Goal: Browse casually

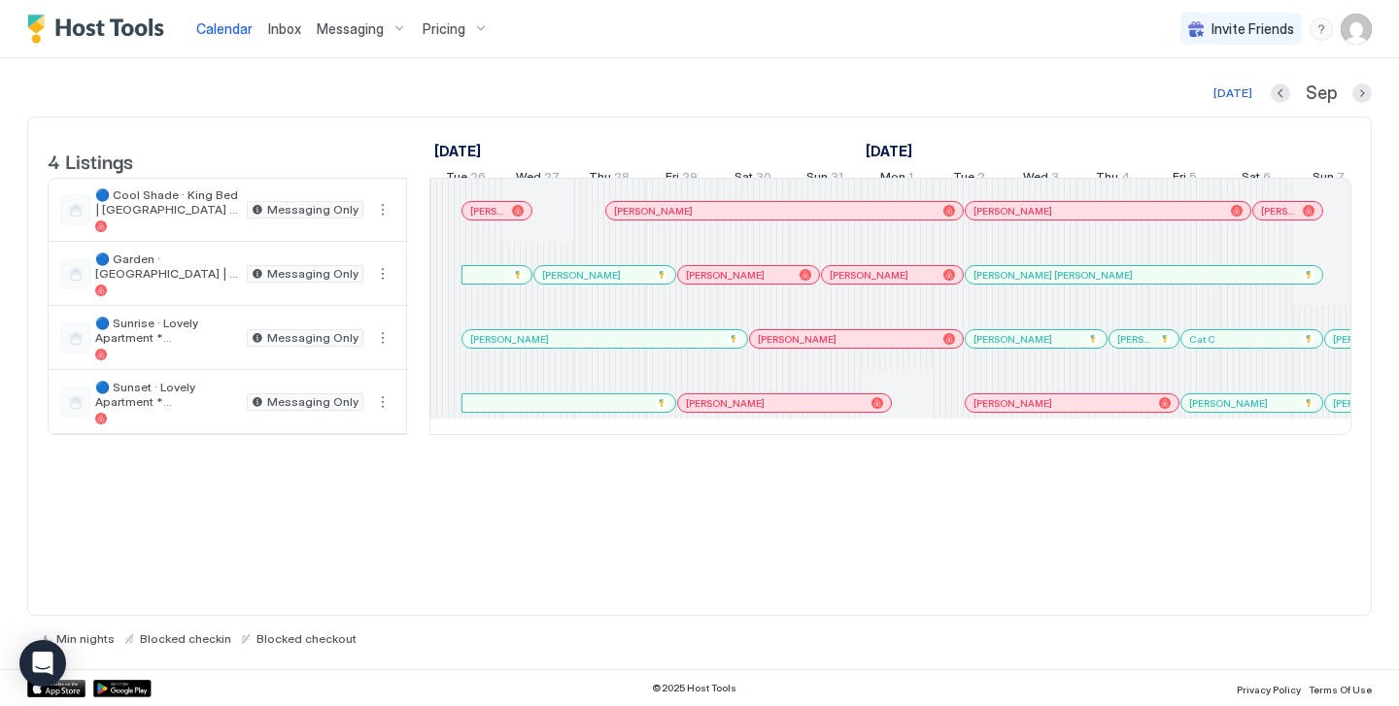
scroll to position [0, 1080]
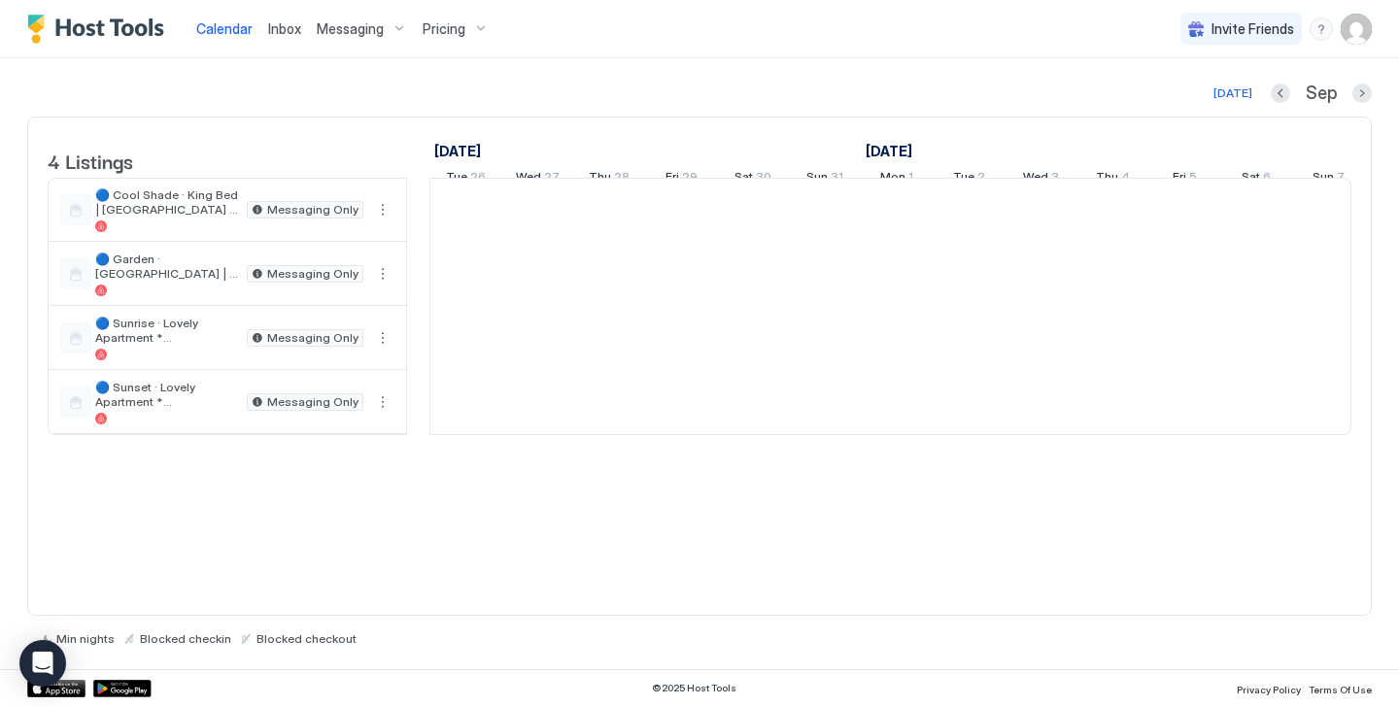
scroll to position [0, 1080]
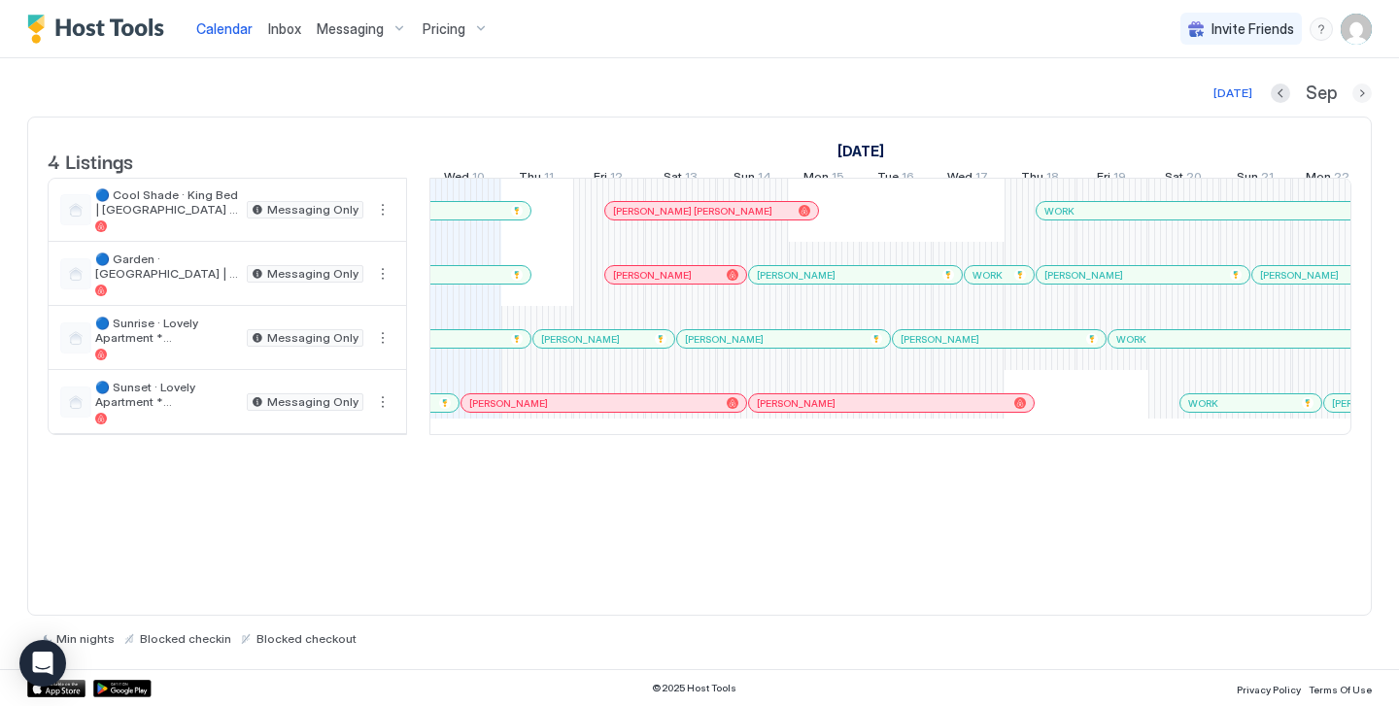
click at [1361, 95] on button "Next month" at bounding box center [1362, 93] width 19 height 19
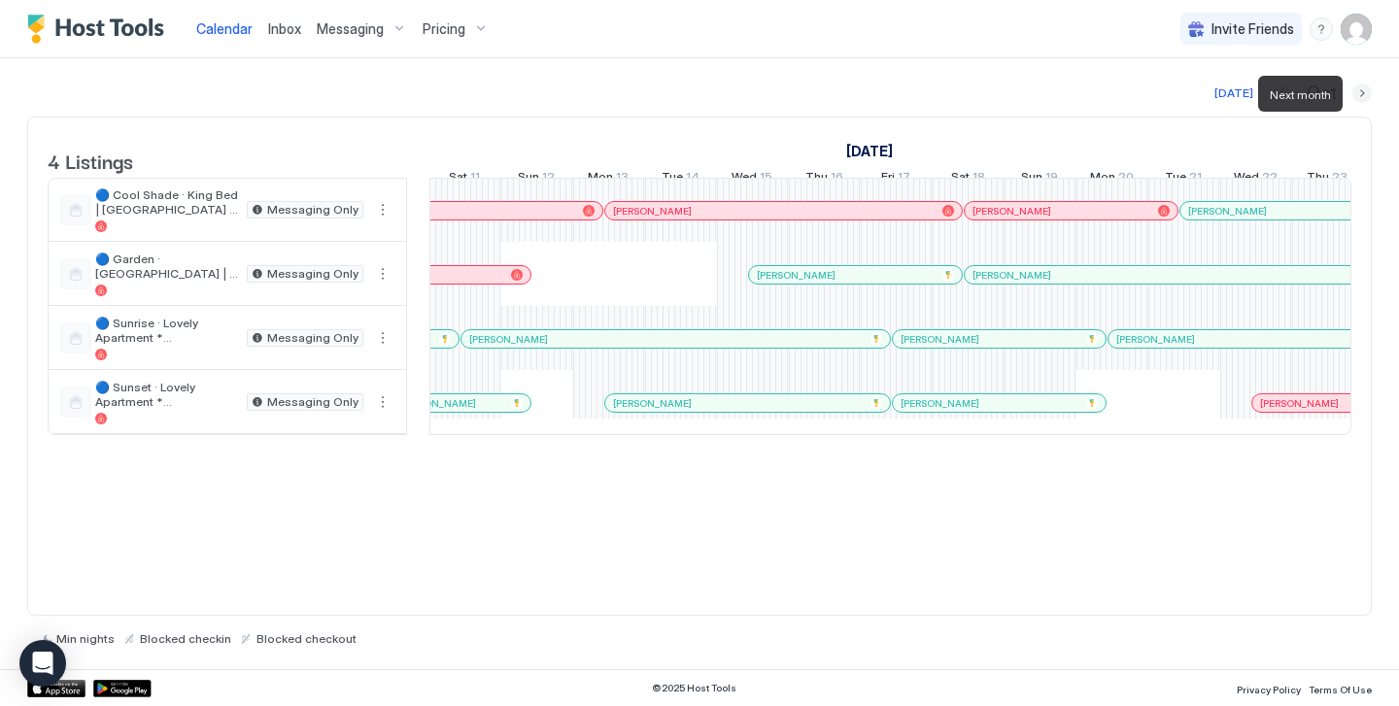
click at [1361, 95] on button "Next month" at bounding box center [1362, 93] width 19 height 19
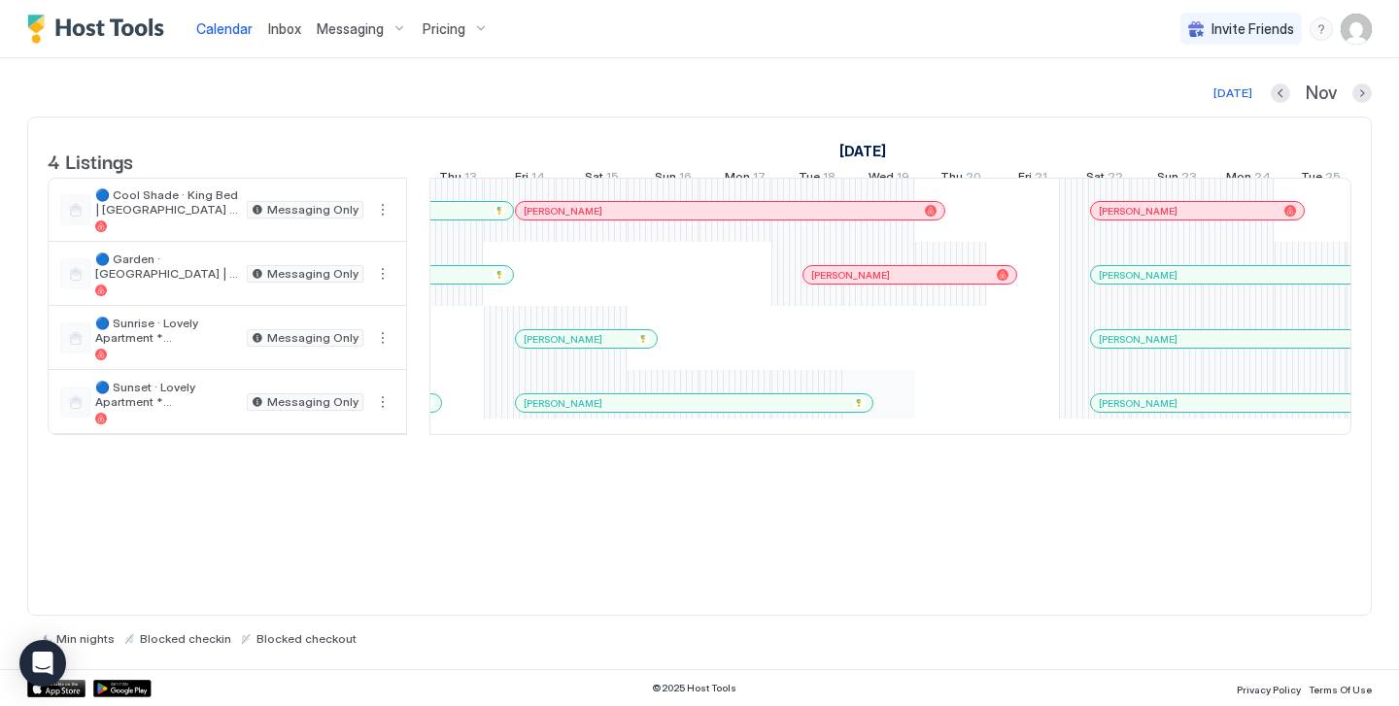
scroll to position [0, 0]
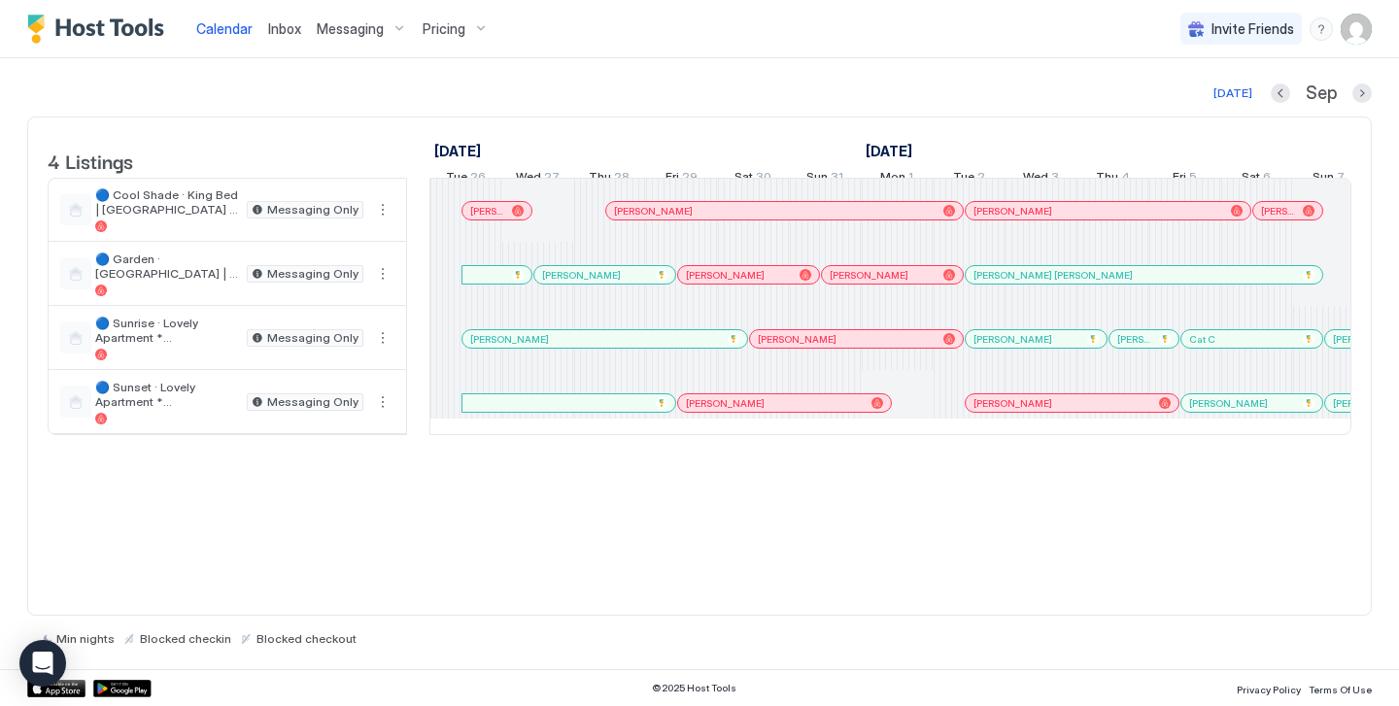
scroll to position [0, 1080]
